Goal: Navigation & Orientation: Find specific page/section

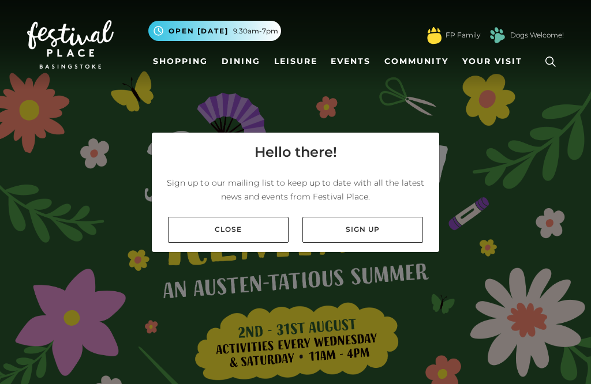
click at [260, 242] on link "Close" at bounding box center [228, 230] width 121 height 26
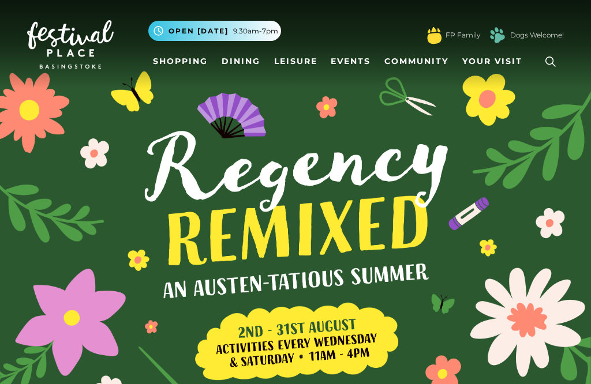
click at [175, 64] on link "Shopping" at bounding box center [180, 61] width 64 height 21
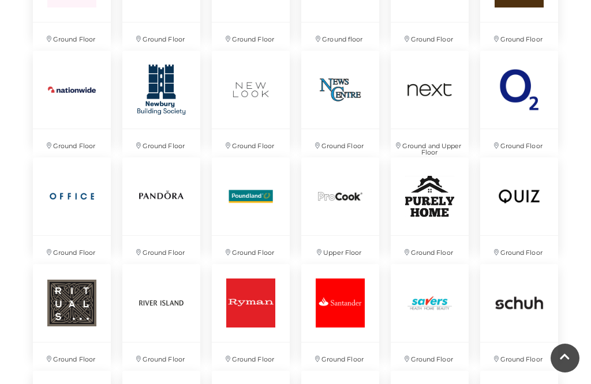
scroll to position [1903, 0]
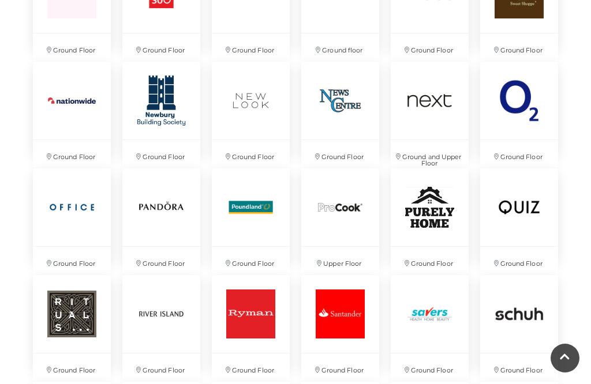
click at [289, 235] on img at bounding box center [251, 208] width 78 height 78
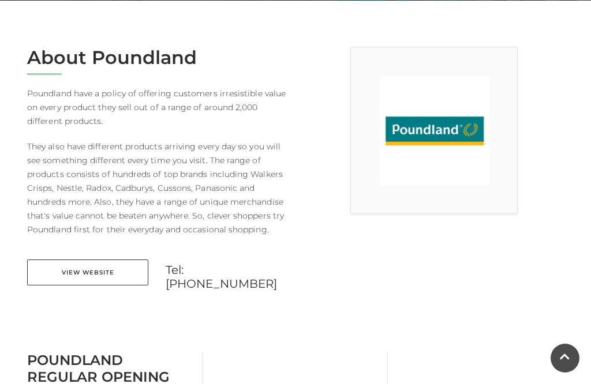
scroll to position [234, 0]
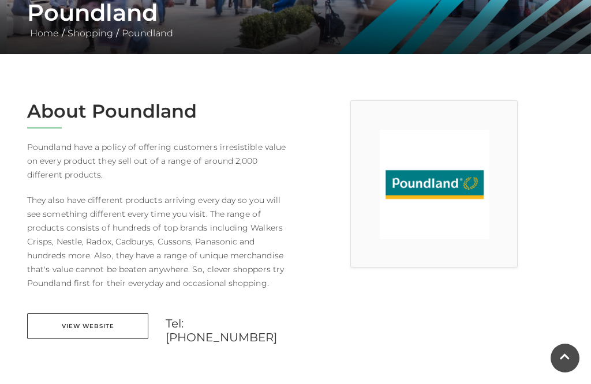
click at [565, 367] on link at bounding box center [565, 358] width 29 height 29
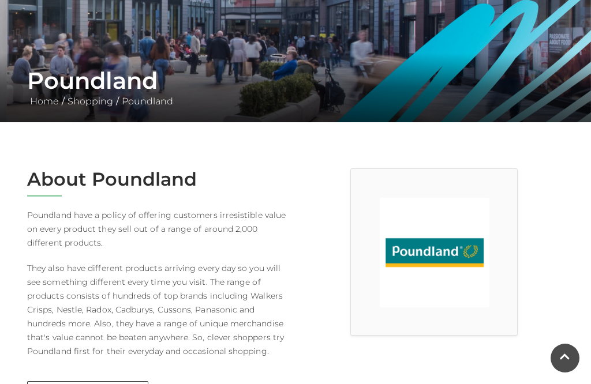
scroll to position [0, 0]
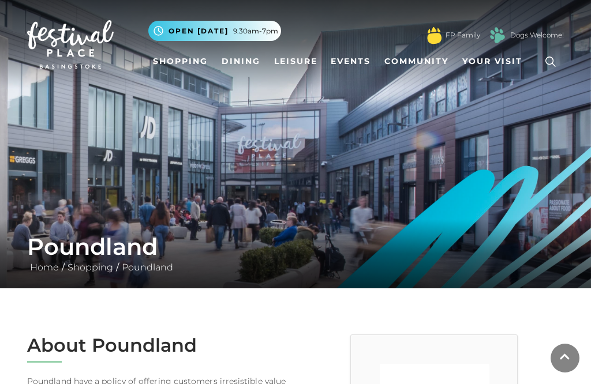
click at [567, 355] on icon at bounding box center [565, 357] width 10 height 11
click at [193, 66] on link "Shopping" at bounding box center [180, 61] width 64 height 21
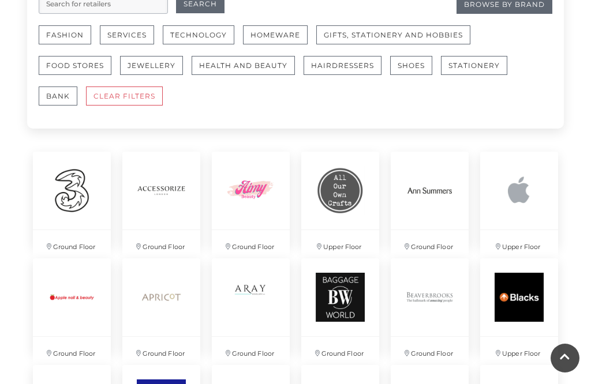
scroll to position [746, 0]
